Goal: Information Seeking & Learning: Learn about a topic

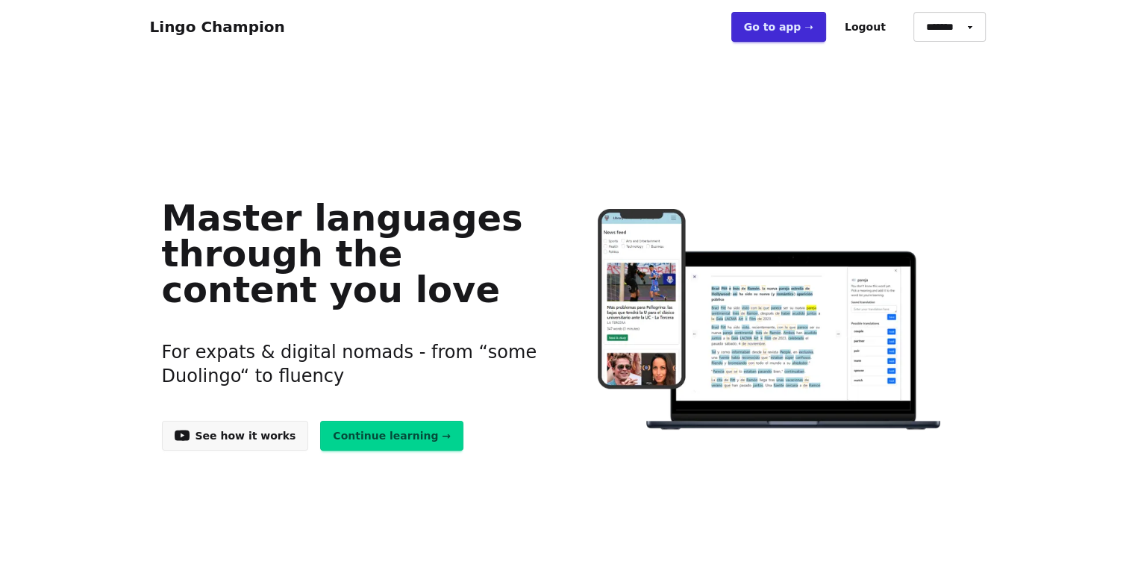
click at [793, 28] on link "Go to app ➝" at bounding box center [778, 27] width 95 height 30
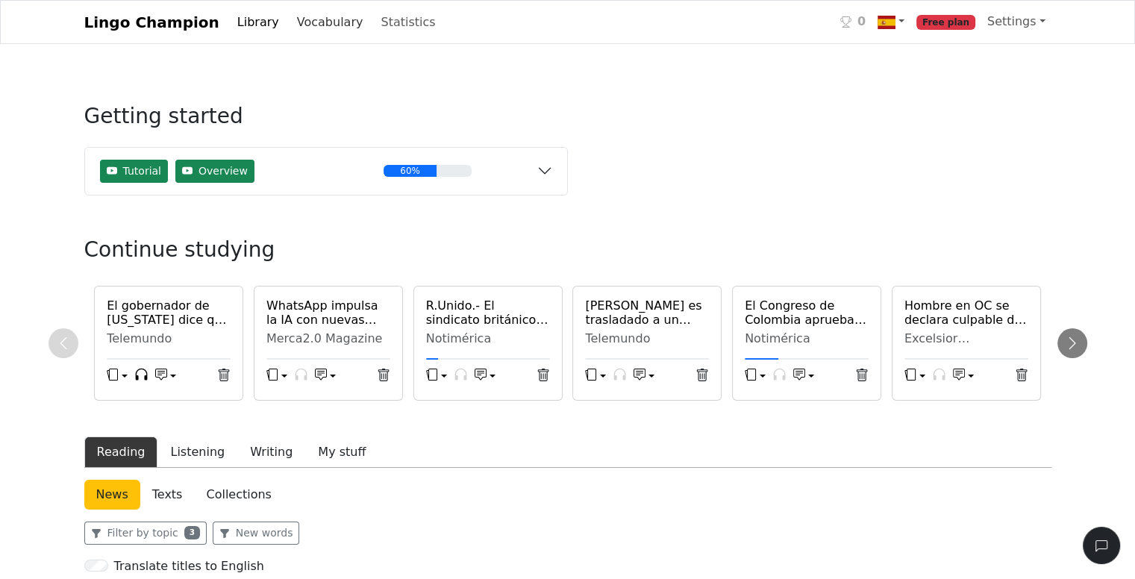
click at [307, 21] on link "Vocabulary" at bounding box center [330, 22] width 78 height 30
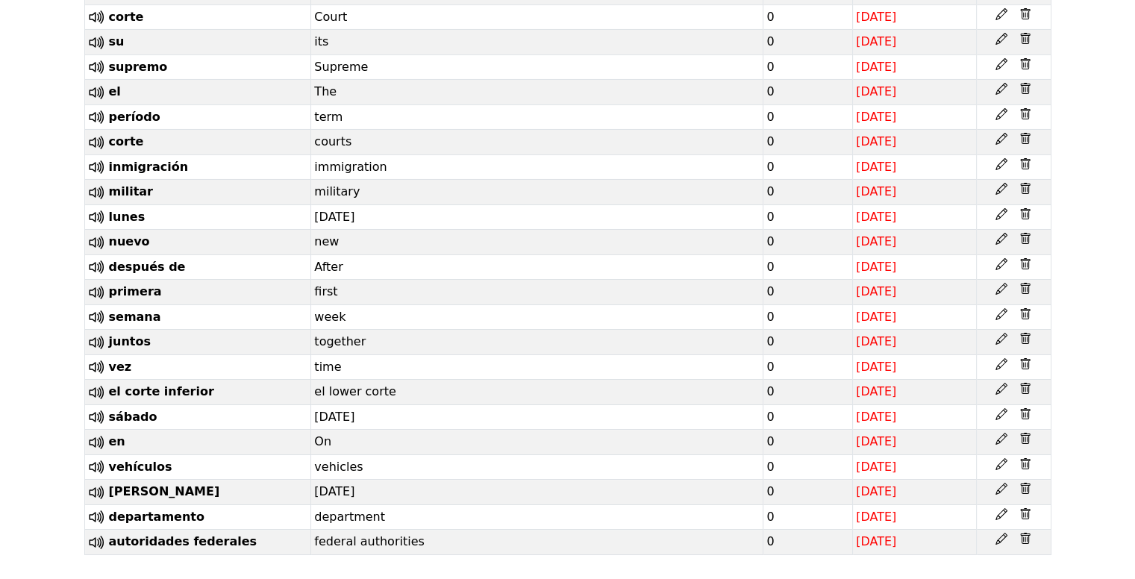
scroll to position [23450, 0]
click at [101, 544] on icon at bounding box center [96, 542] width 19 height 19
